Goal: Obtain resource: Download file/media

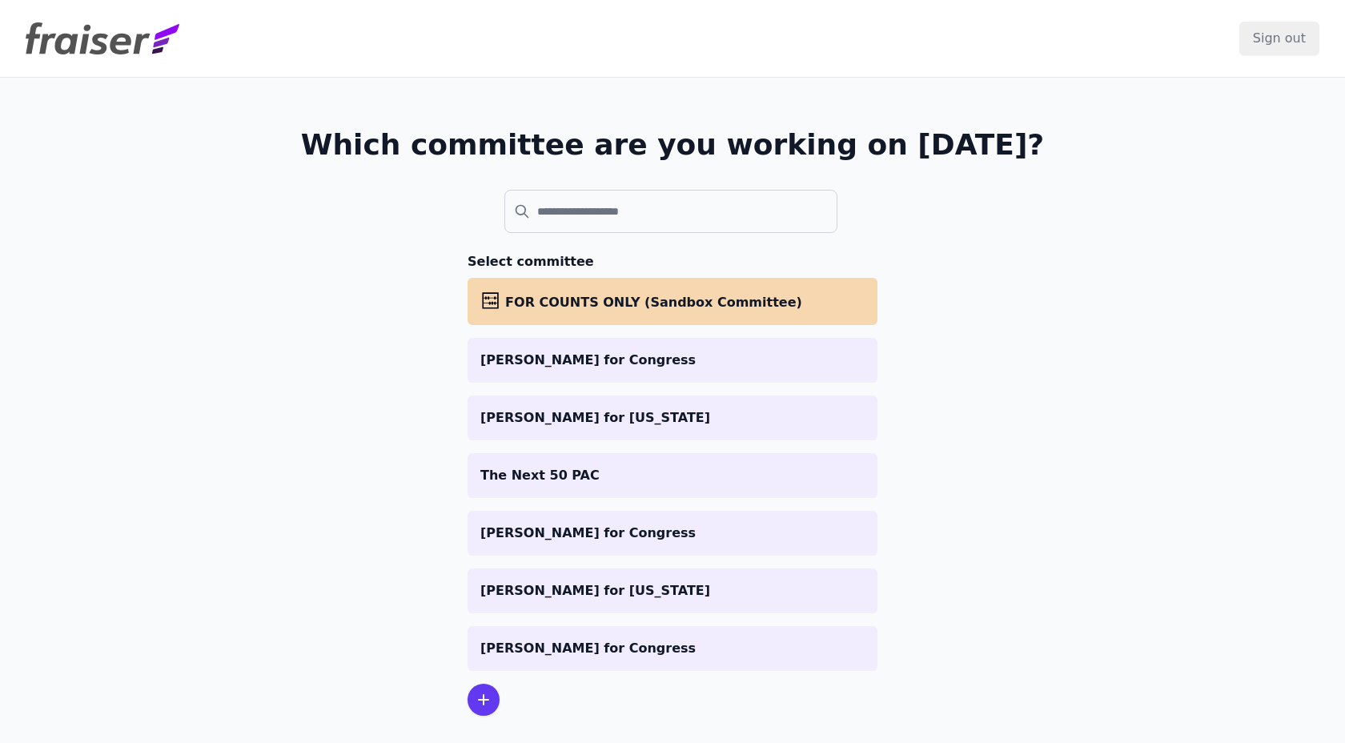
scroll to position [1, 0]
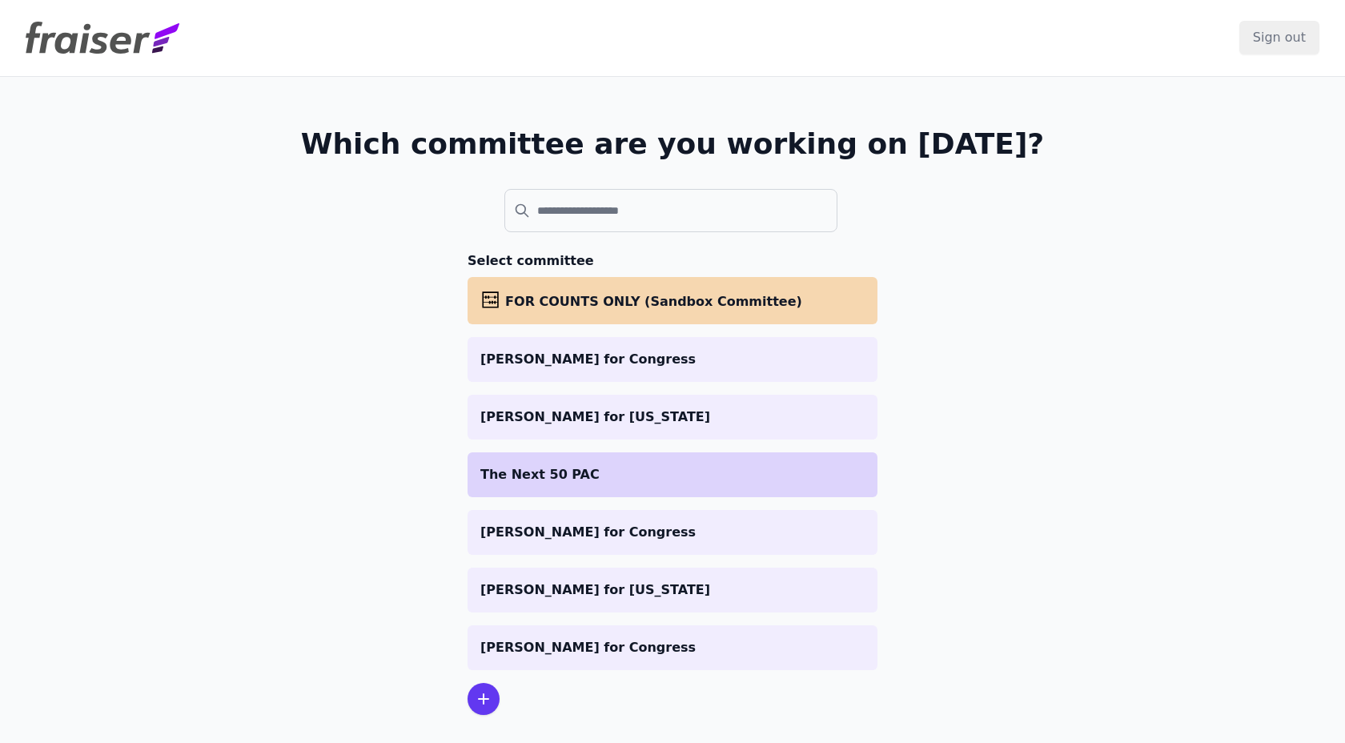
click at [560, 463] on li "The Next 50 PAC" at bounding box center [673, 474] width 410 height 45
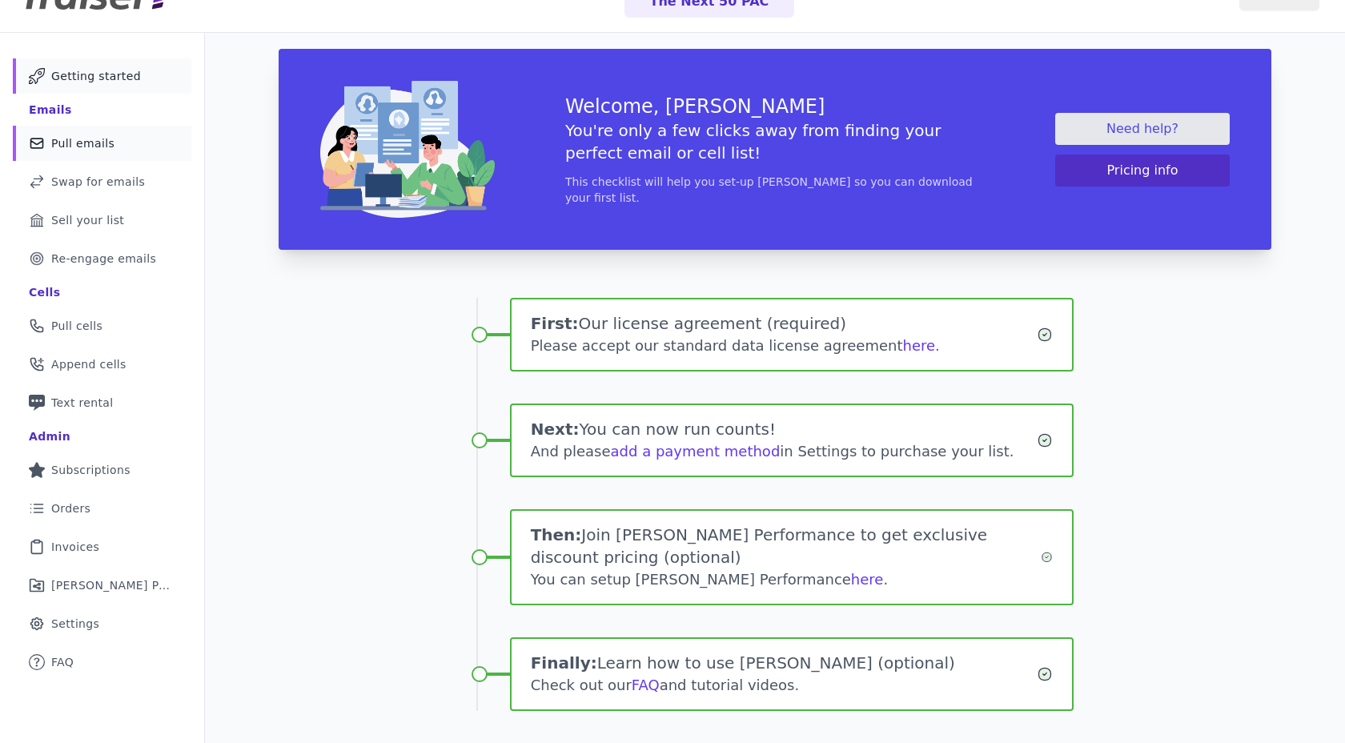
scroll to position [38, 0]
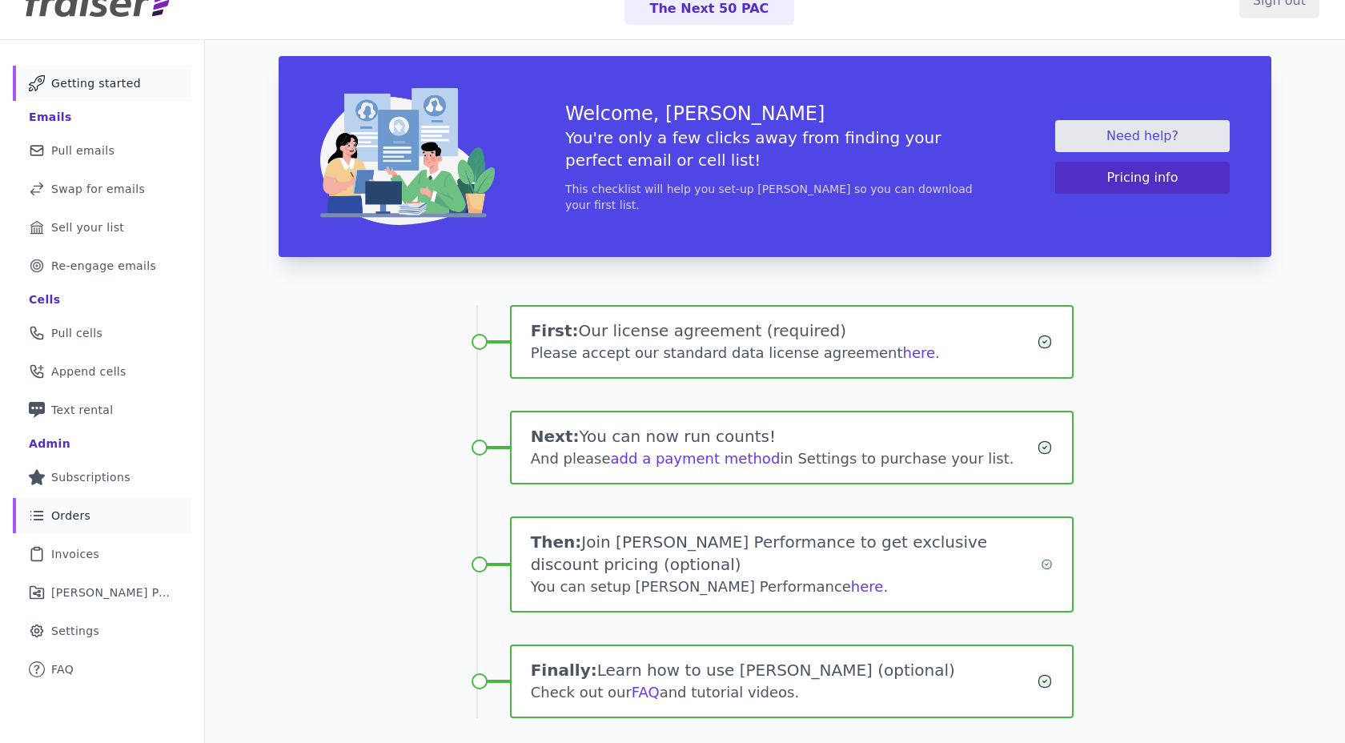
click at [85, 529] on link "List Icon Outline of bulleted list Orders" at bounding box center [102, 515] width 179 height 35
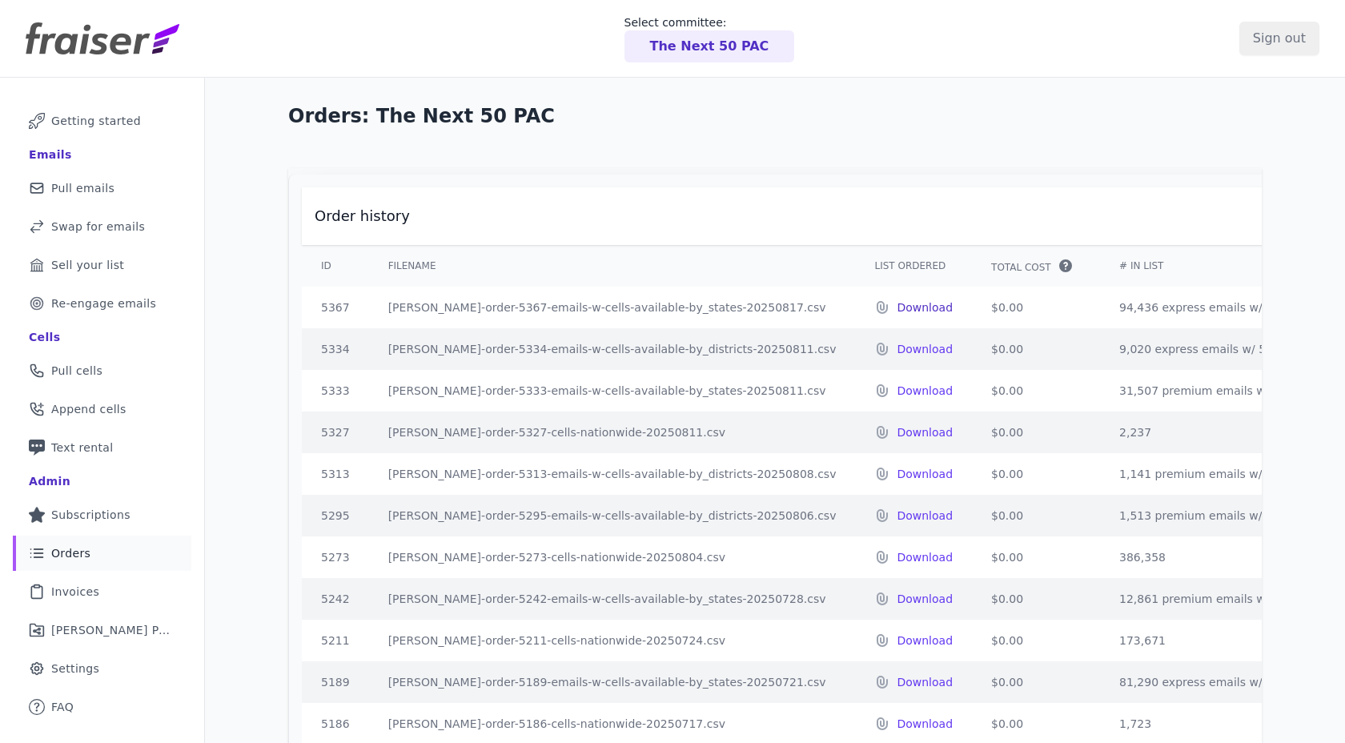
click at [897, 311] on p "Download" at bounding box center [925, 307] width 56 height 16
click at [1087, 41] on div "Select committee: The Next 50 PAC" at bounding box center [709, 38] width 1060 height 48
